Goal: Task Accomplishment & Management: Use online tool/utility

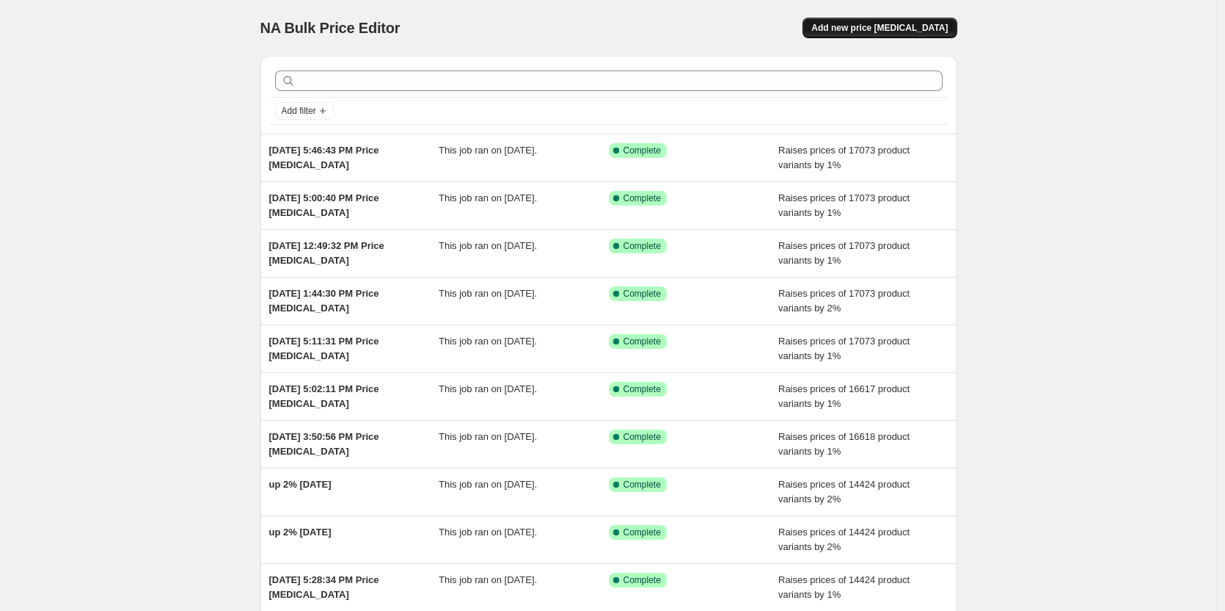
click at [864, 25] on span "Add new price [MEDICAL_DATA]" at bounding box center [880, 28] width 136 height 12
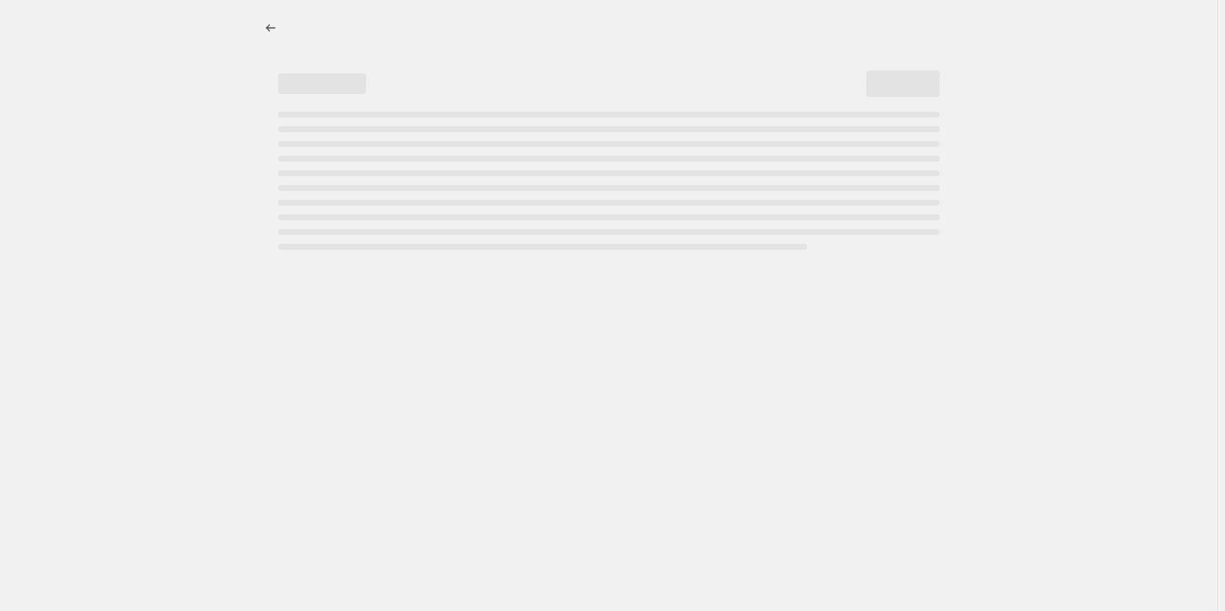
select select "percentage"
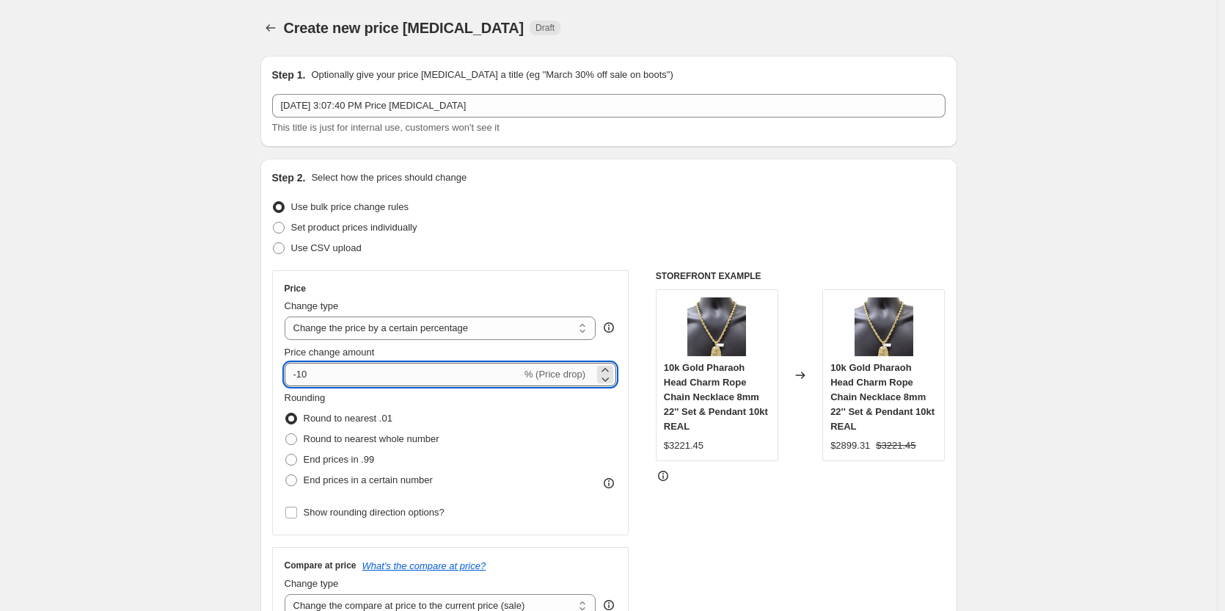
click at [318, 366] on input "-10" at bounding box center [403, 374] width 237 height 23
type input "2"
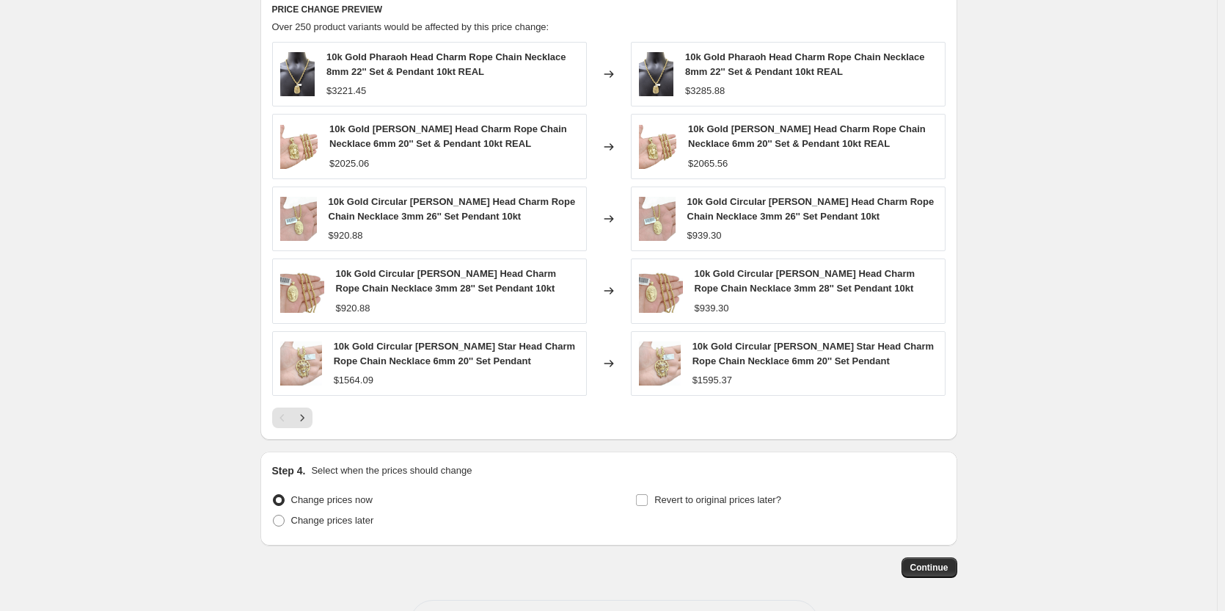
scroll to position [881, 0]
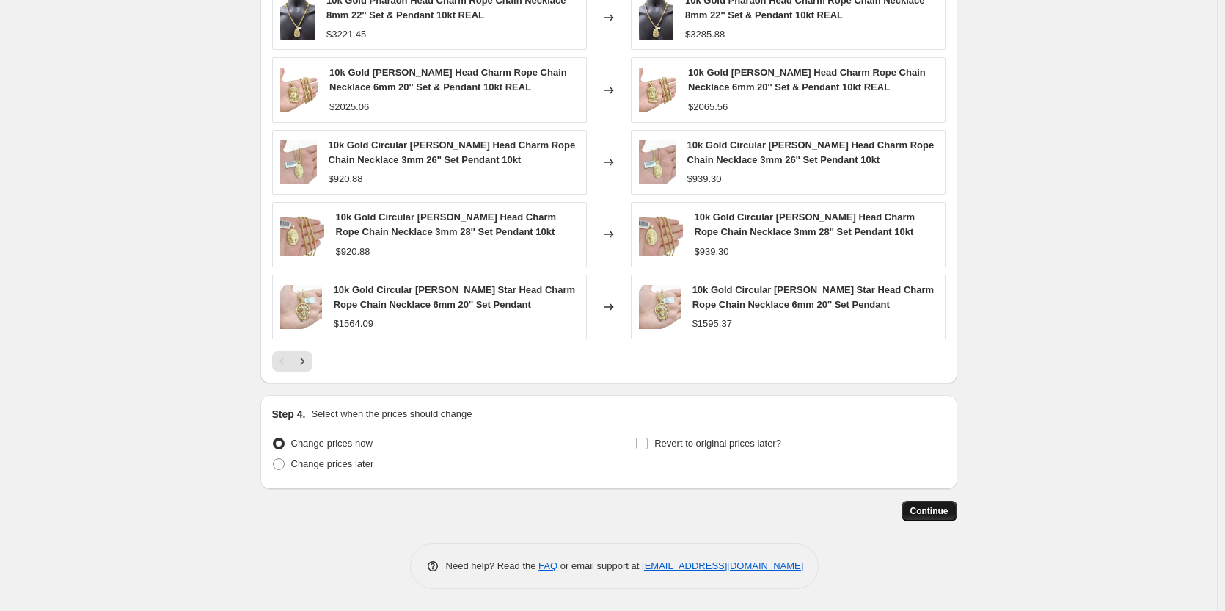
click at [931, 514] on span "Continue" at bounding box center [930, 511] width 38 height 12
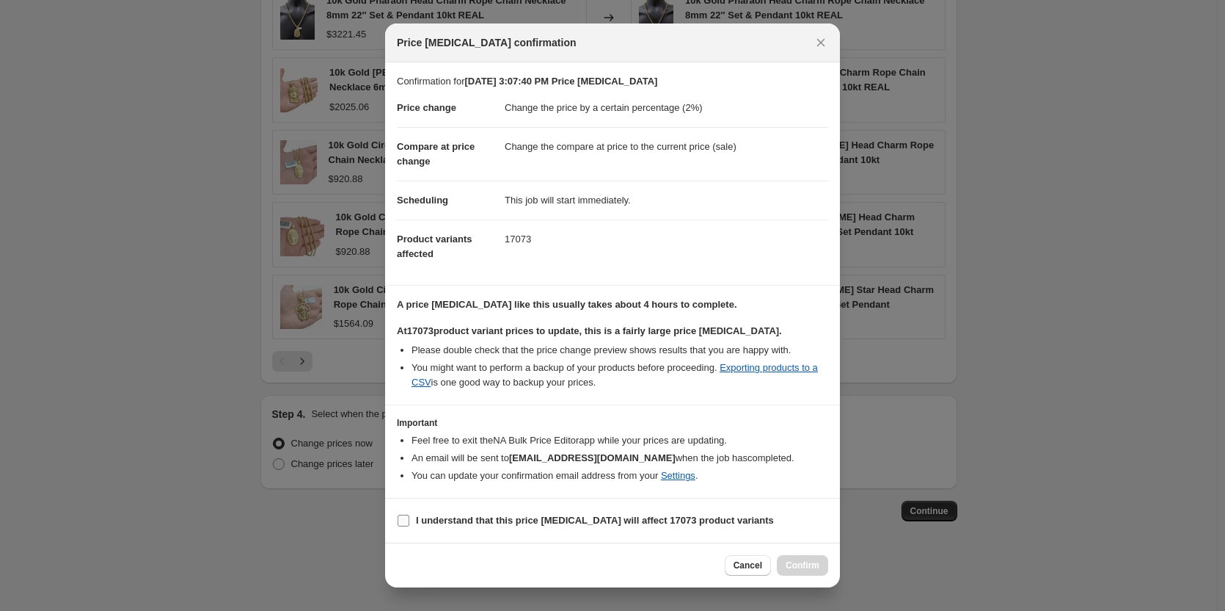
click at [401, 522] on input "I understand that this price [MEDICAL_DATA] will affect 17073 product variants" at bounding box center [404, 520] width 12 height 12
checkbox input "true"
click at [802, 561] on span "Confirm" at bounding box center [803, 565] width 34 height 12
